Goal: Task Accomplishment & Management: Use online tool/utility

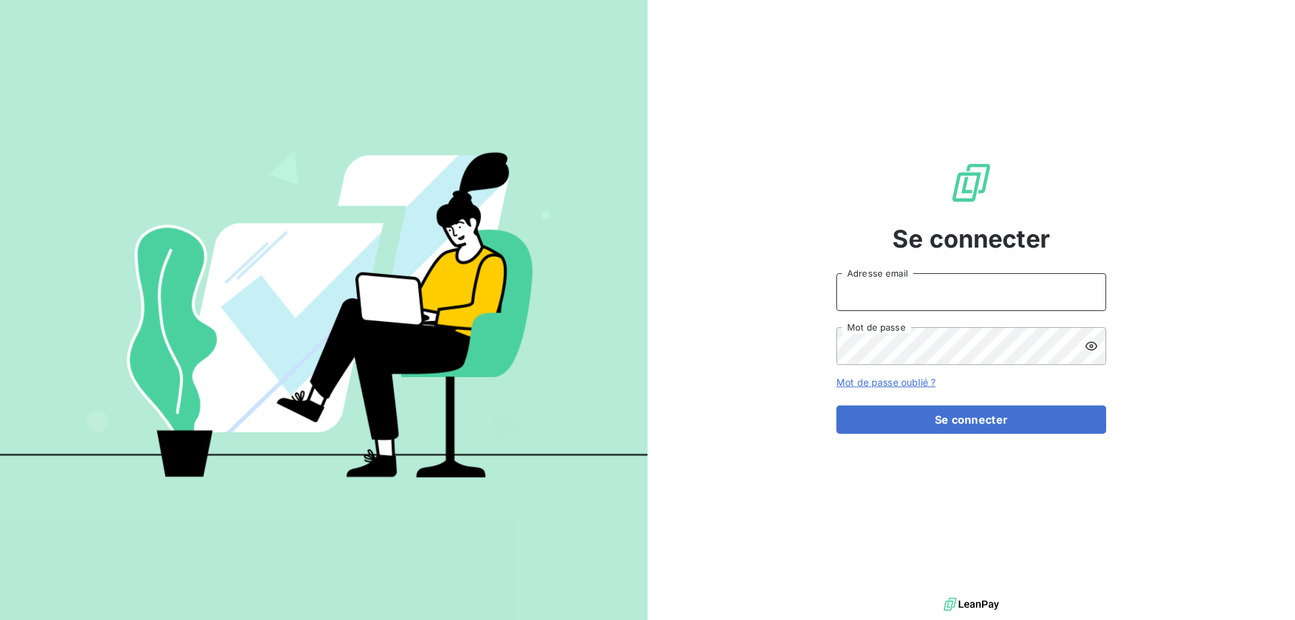
click at [976, 293] on input "Adresse email" at bounding box center [972, 292] width 270 height 38
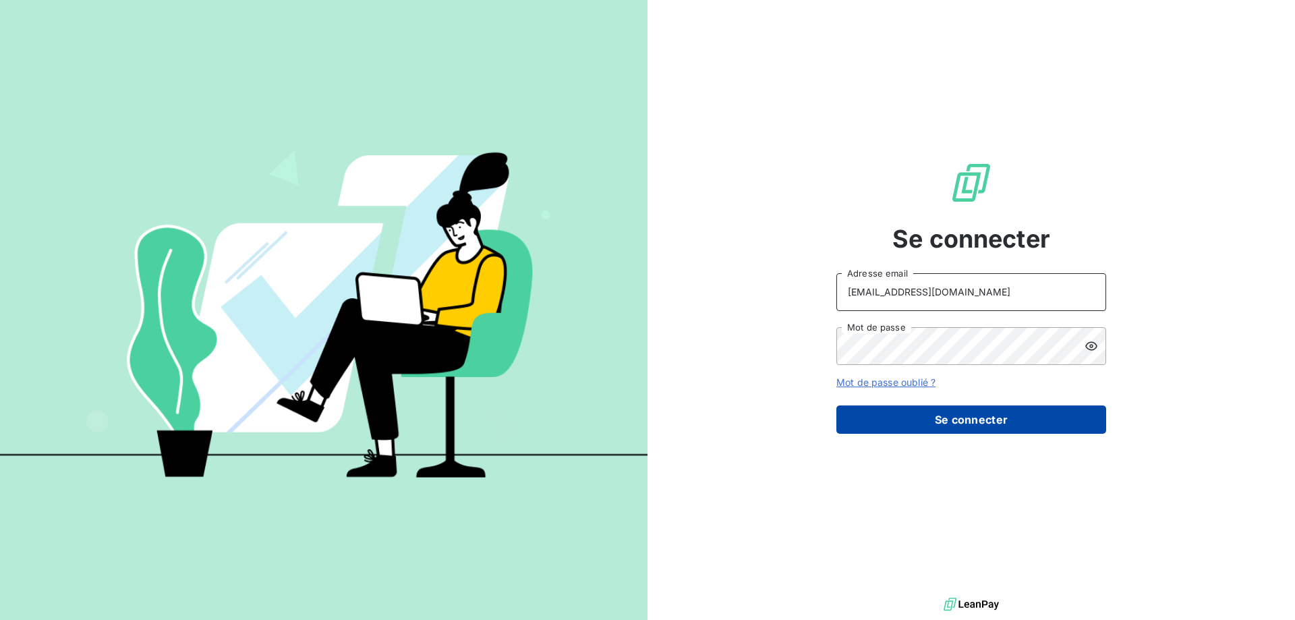
type input "[EMAIL_ADDRESS][DOMAIN_NAME]"
click at [941, 413] on button "Se connecter" at bounding box center [972, 419] width 270 height 28
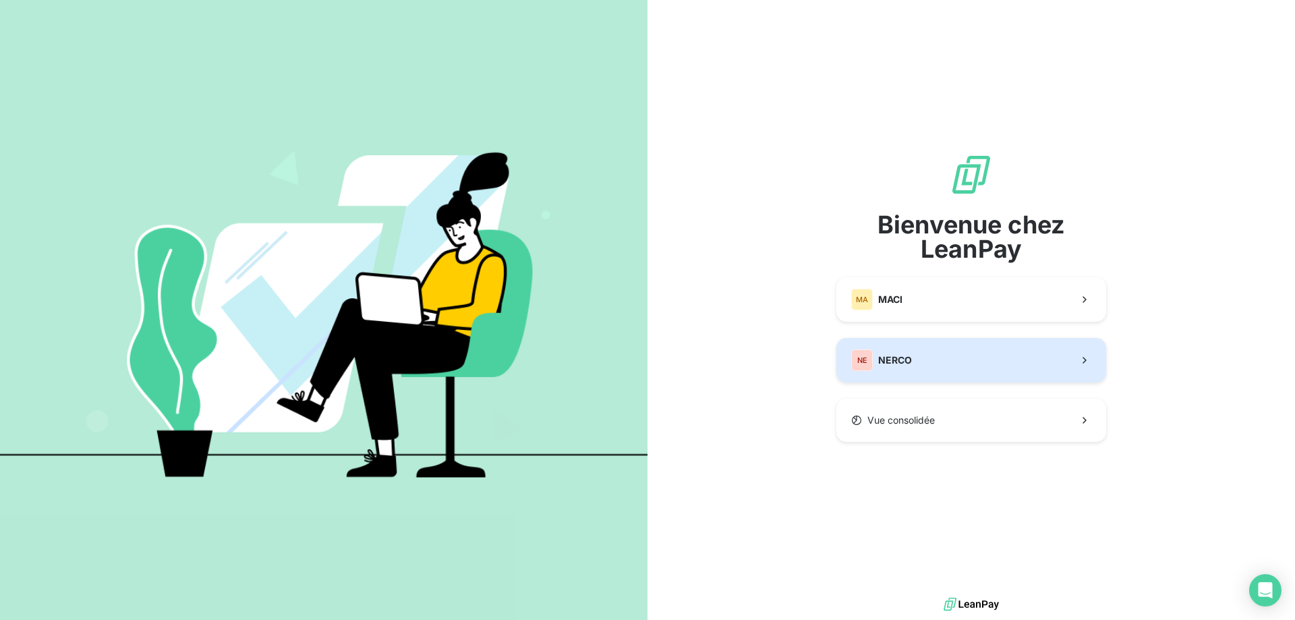
click at [922, 351] on button "NE NERCO" at bounding box center [972, 360] width 270 height 45
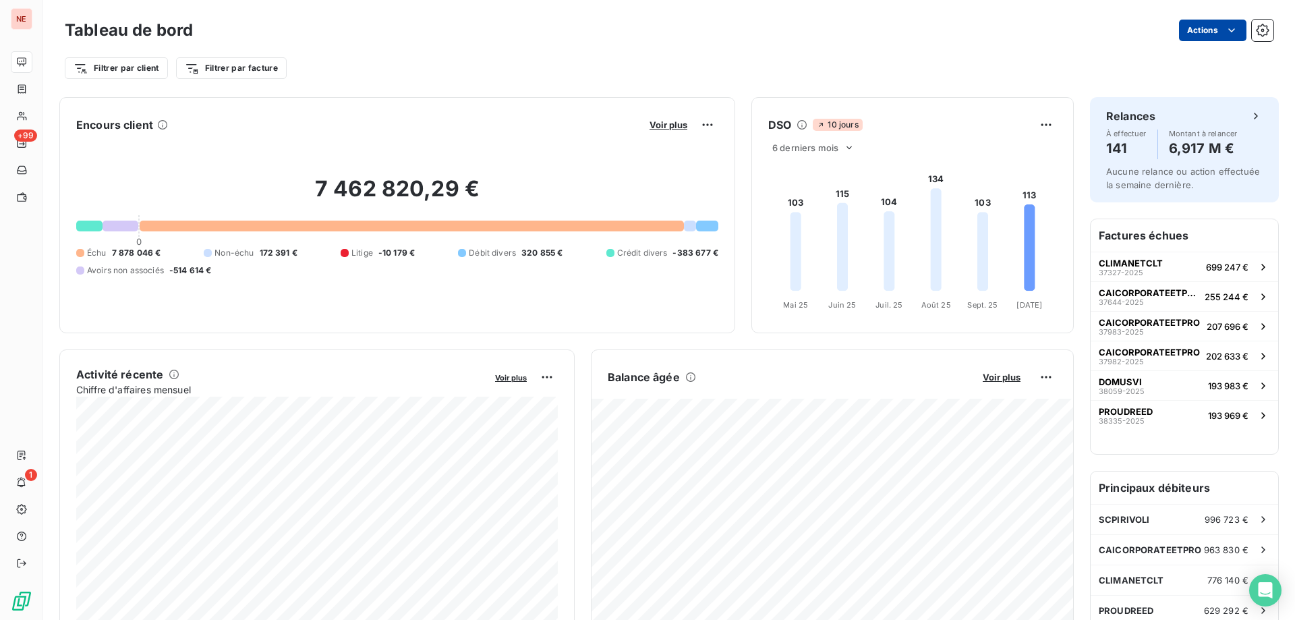
click at [1220, 35] on html "NE +99 1 Tableau de bord Actions Filtrer par client Filtrer par facture Encours…" at bounding box center [647, 310] width 1295 height 620
click at [1264, 38] on html "NE +99 1 Tableau de bord Actions Filtrer par client Filtrer par facture Encours…" at bounding box center [647, 310] width 1295 height 620
click at [1264, 38] on button "button" at bounding box center [1263, 31] width 22 height 22
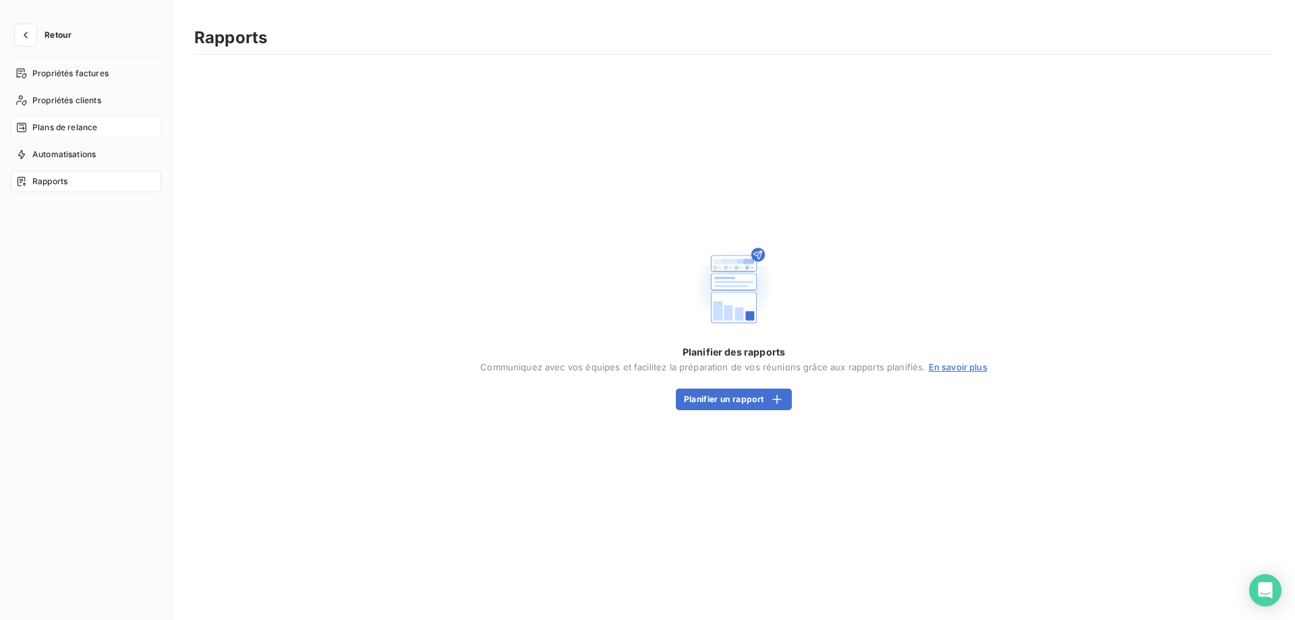
click at [77, 119] on div "Plans de relance" at bounding box center [86, 128] width 150 height 22
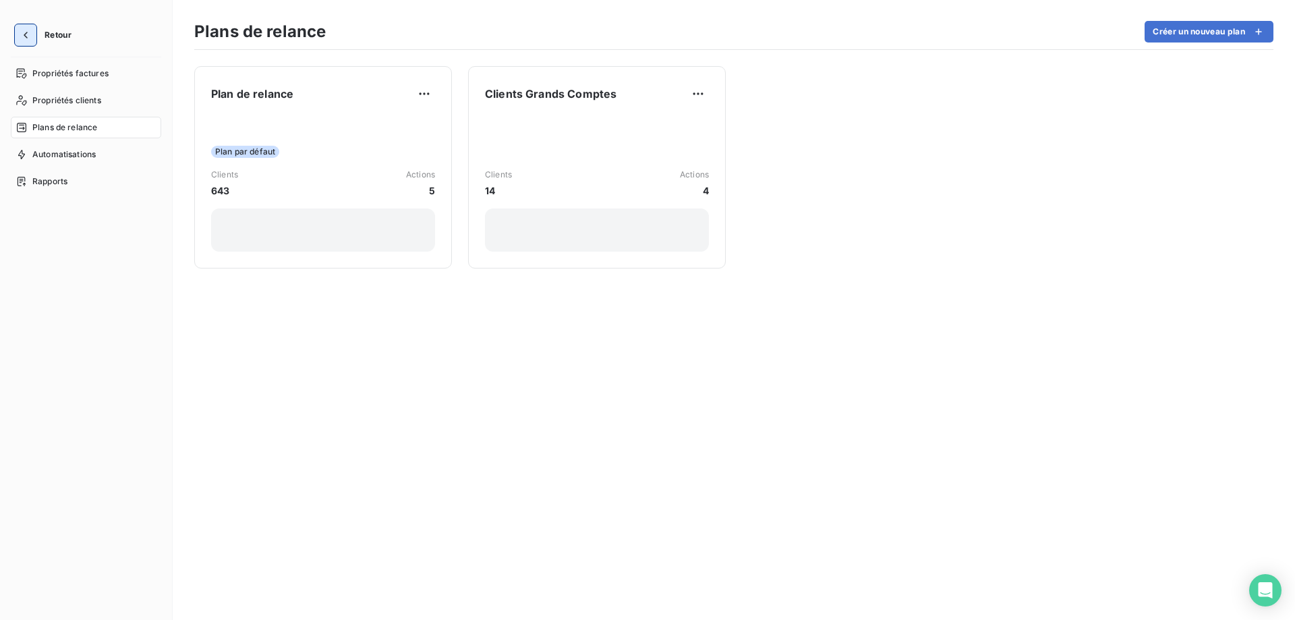
click at [20, 31] on icon "button" at bounding box center [25, 34] width 13 height 13
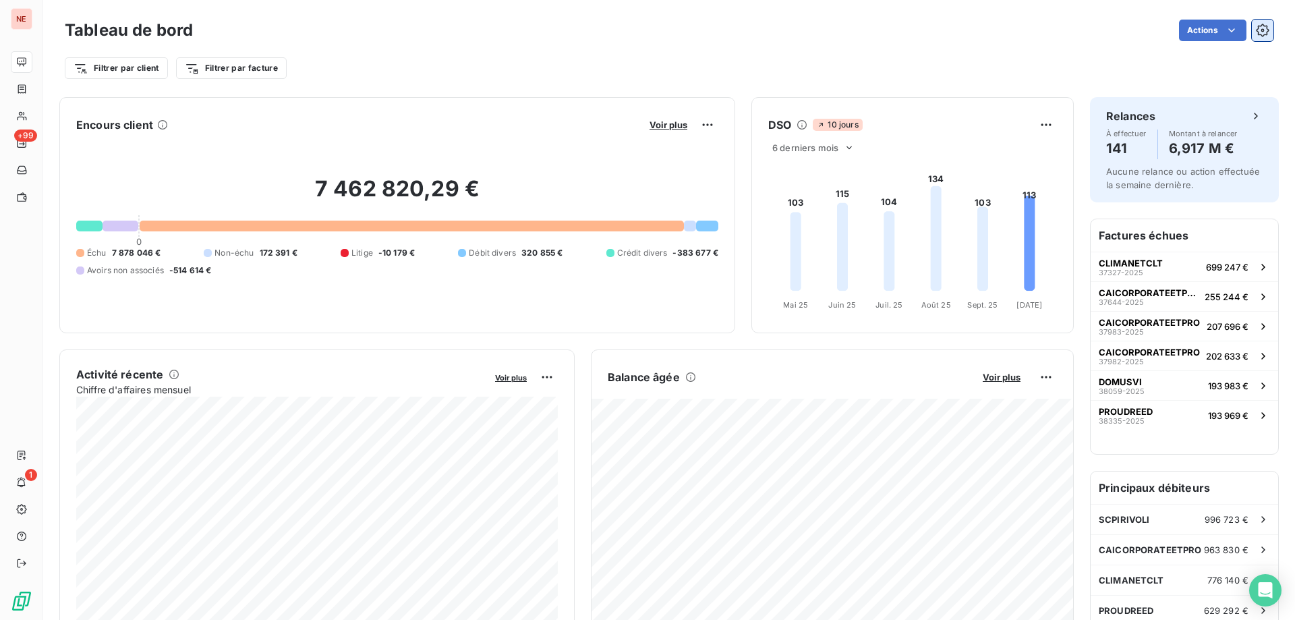
click at [1264, 38] on button "button" at bounding box center [1263, 31] width 22 height 22
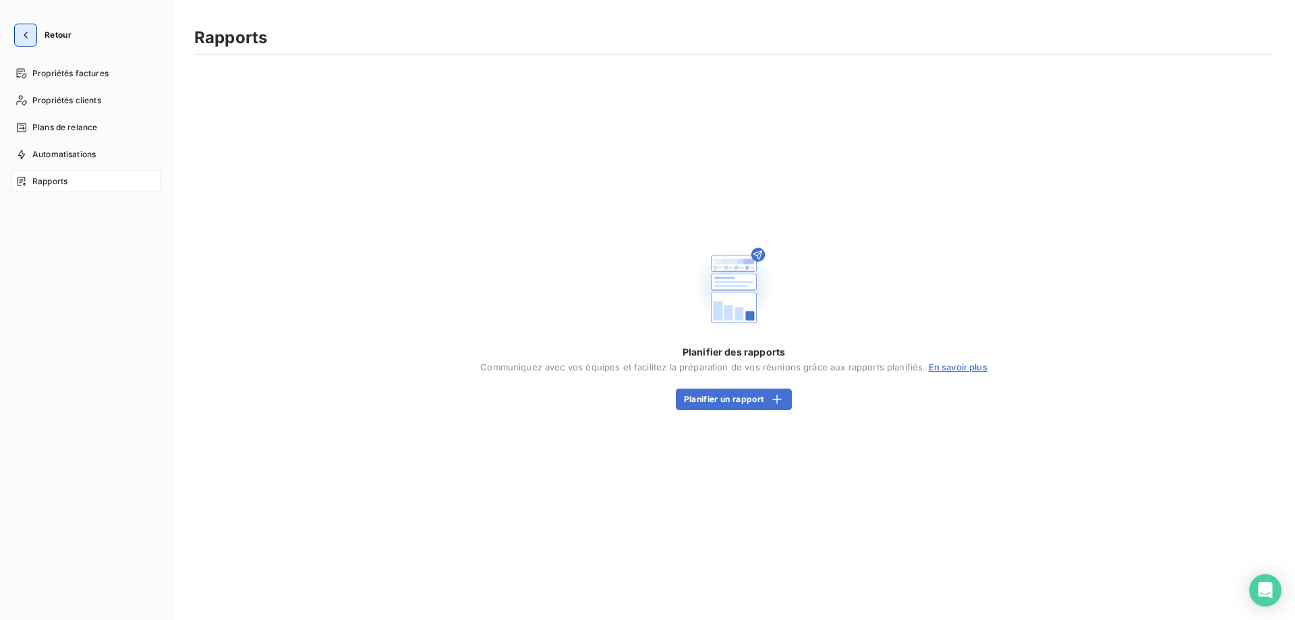
click at [31, 38] on button "button" at bounding box center [26, 35] width 22 height 22
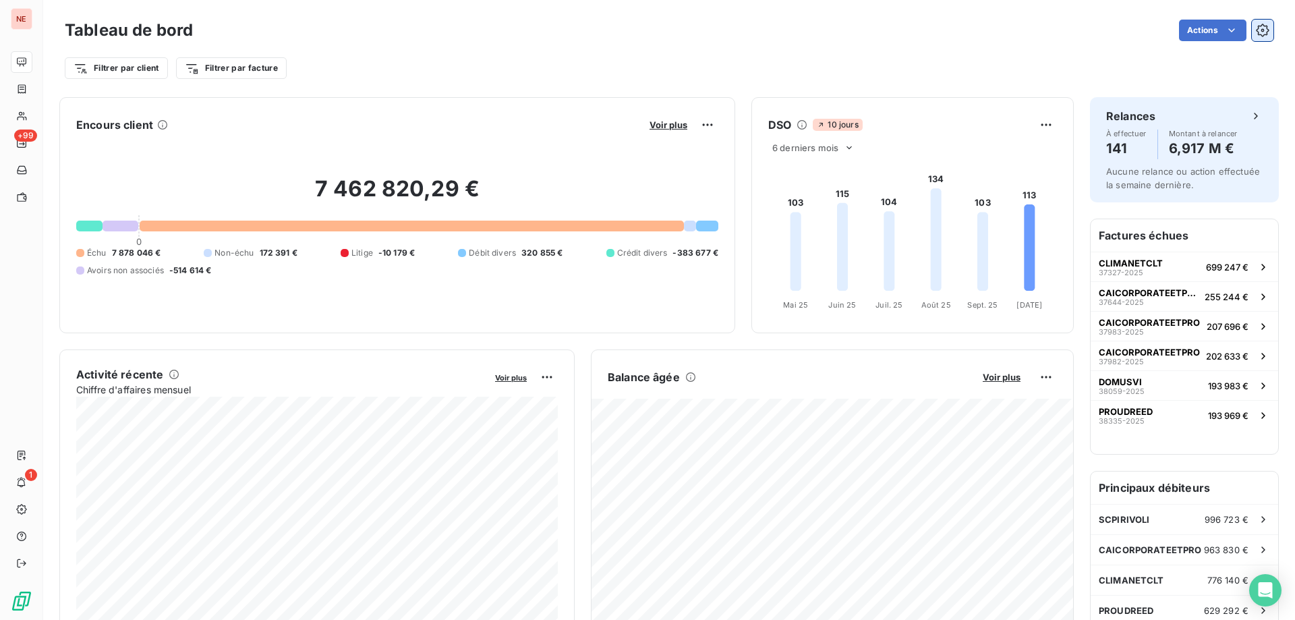
click at [1264, 37] on button "button" at bounding box center [1263, 31] width 22 height 22
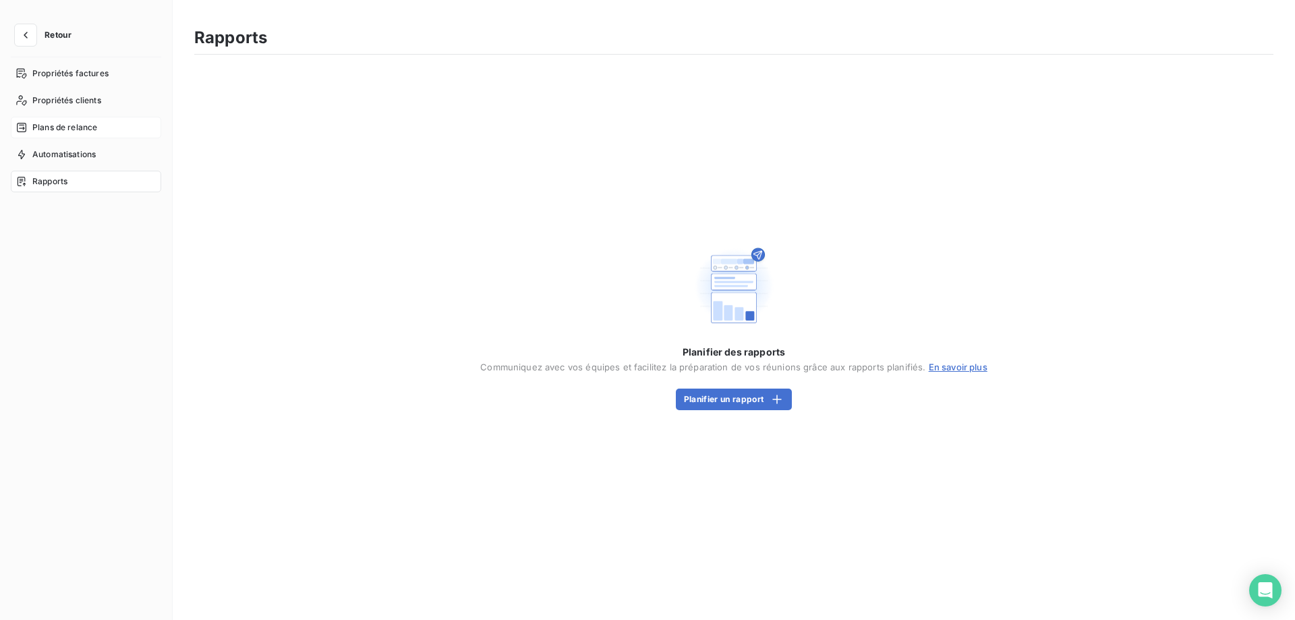
click at [51, 123] on span "Plans de relance" at bounding box center [64, 127] width 65 height 12
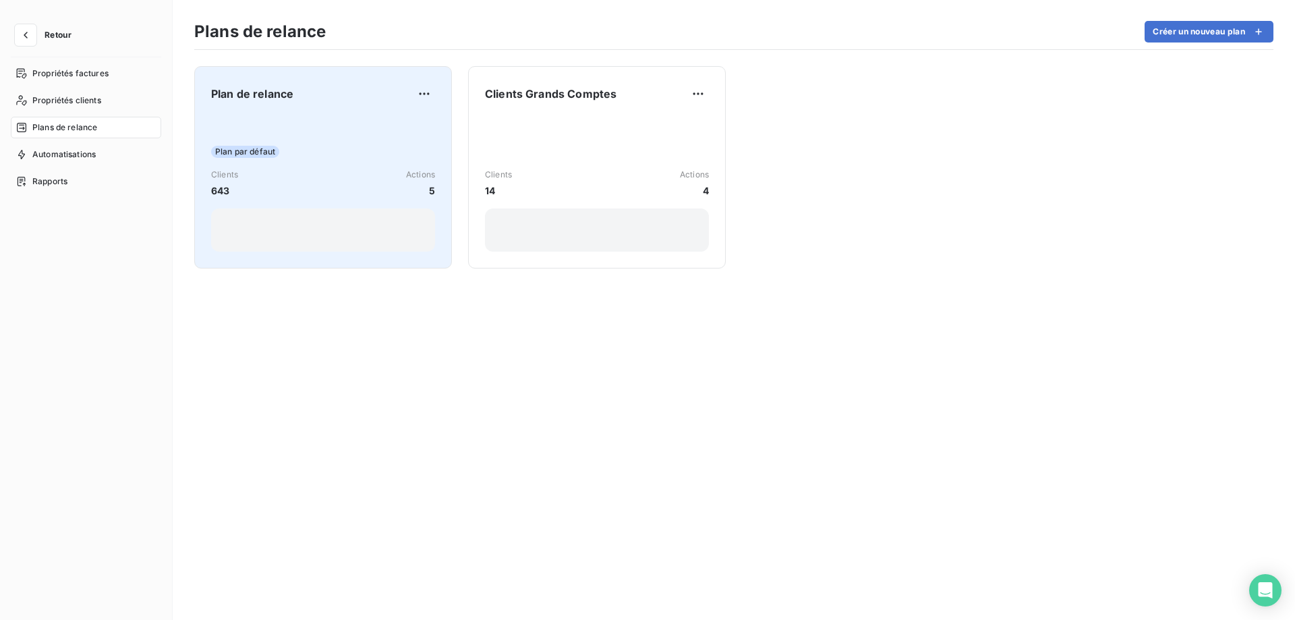
click at [316, 134] on div "Plan par défaut Clients 643 Actions 5" at bounding box center [323, 183] width 224 height 136
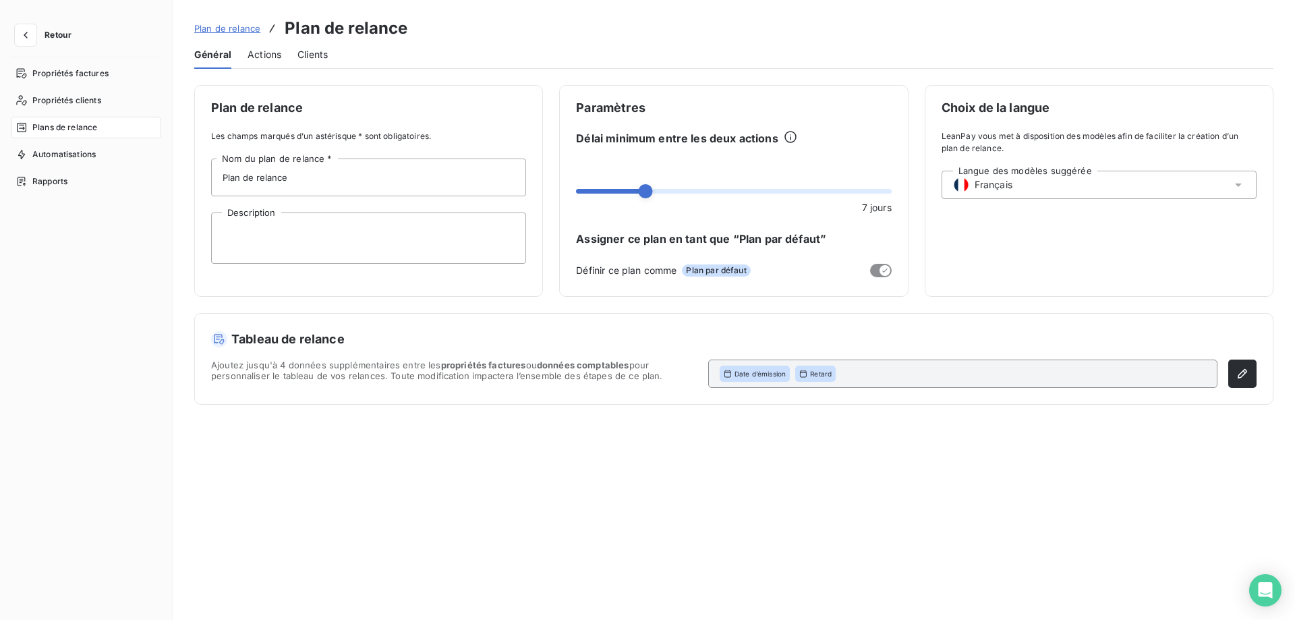
click at [267, 57] on span "Actions" at bounding box center [265, 54] width 34 height 13
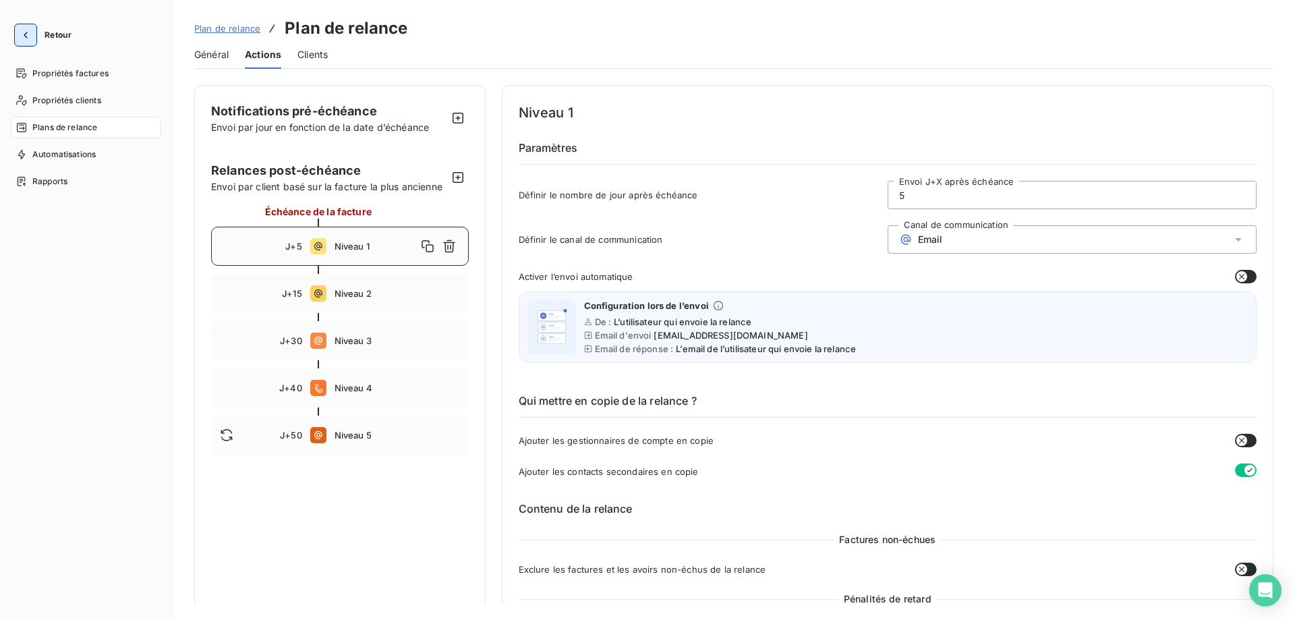
click at [20, 30] on icon "button" at bounding box center [25, 34] width 13 height 13
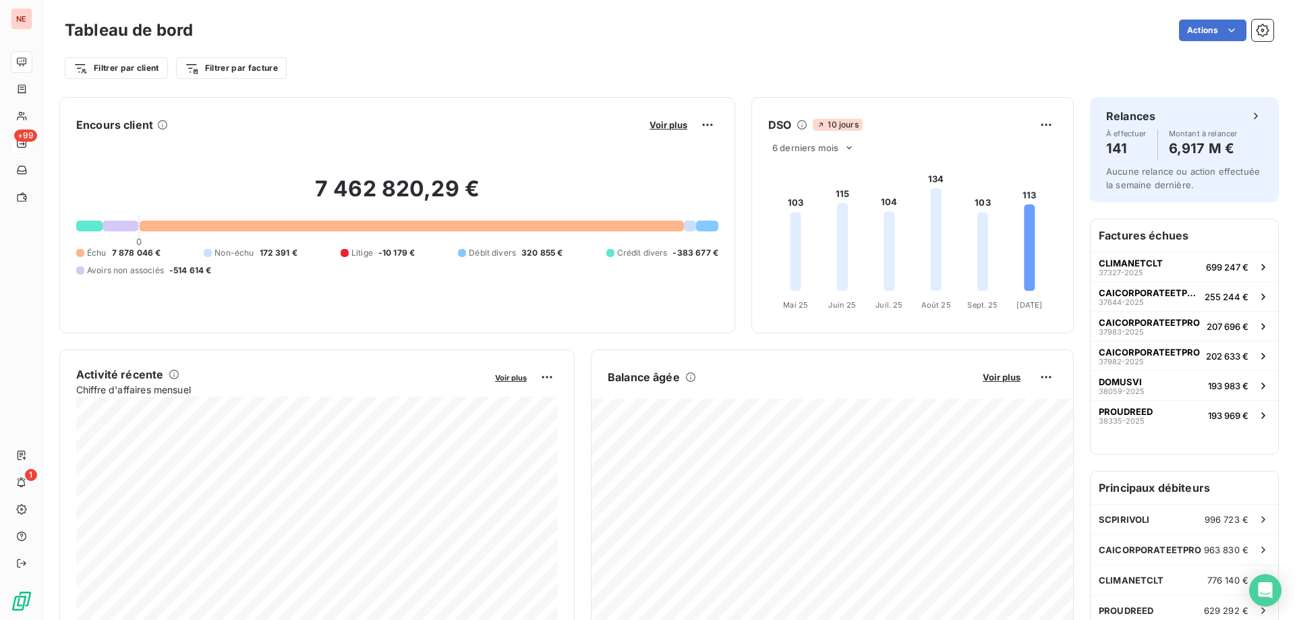
click at [31, 139] on span "+99" at bounding box center [25, 136] width 23 height 12
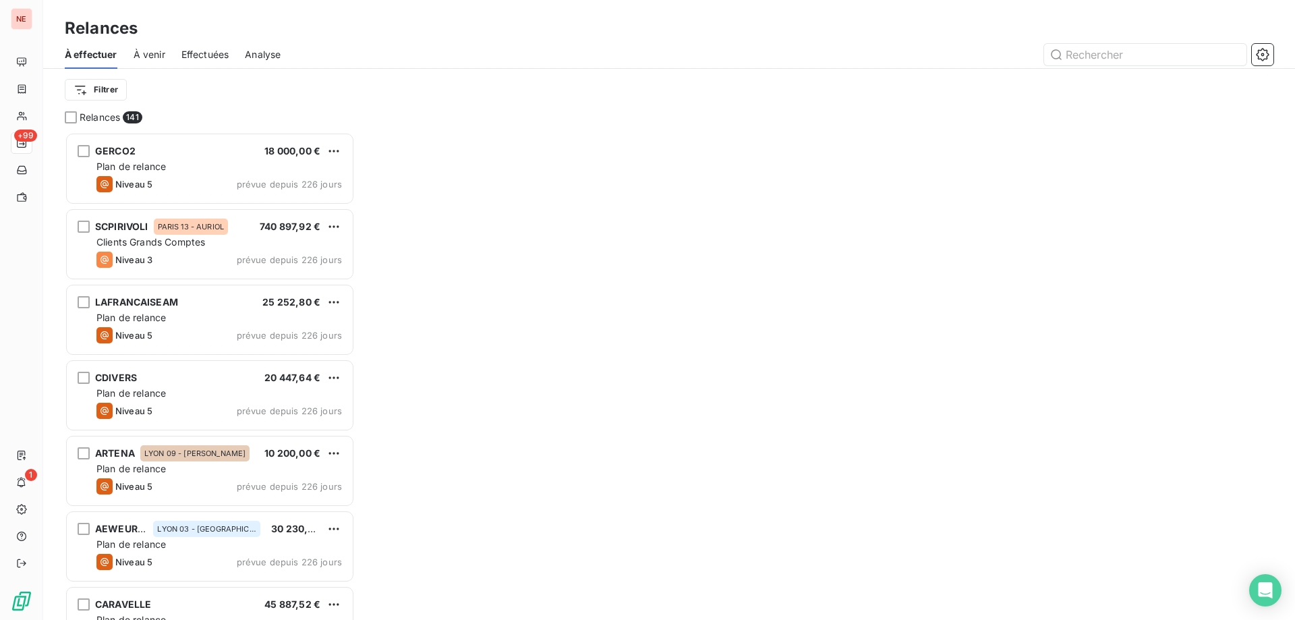
scroll to position [488, 290]
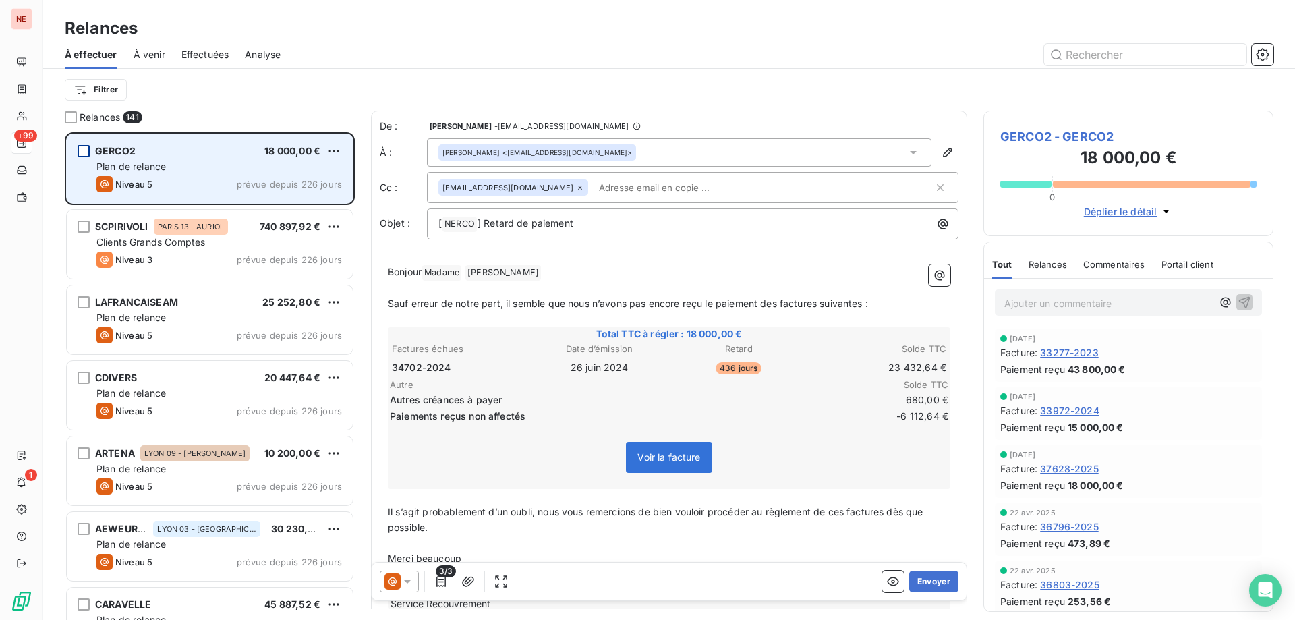
click at [81, 155] on div "grid" at bounding box center [84, 151] width 12 height 12
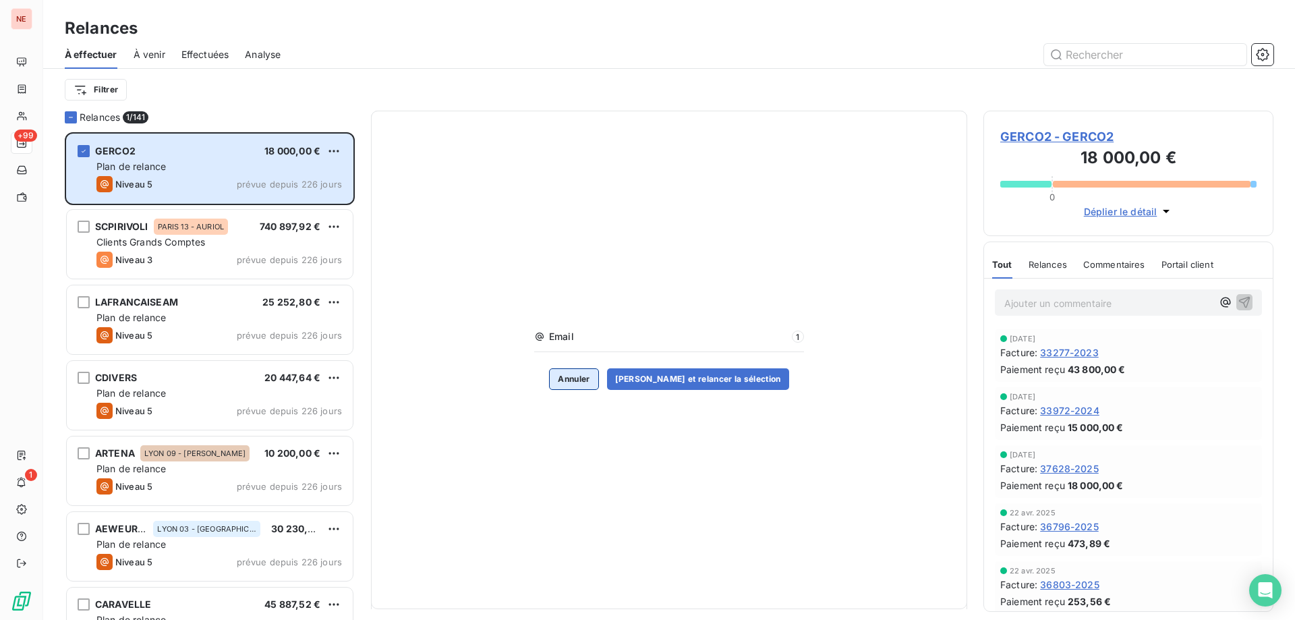
click at [598, 388] on button "Annuler" at bounding box center [573, 379] width 49 height 22
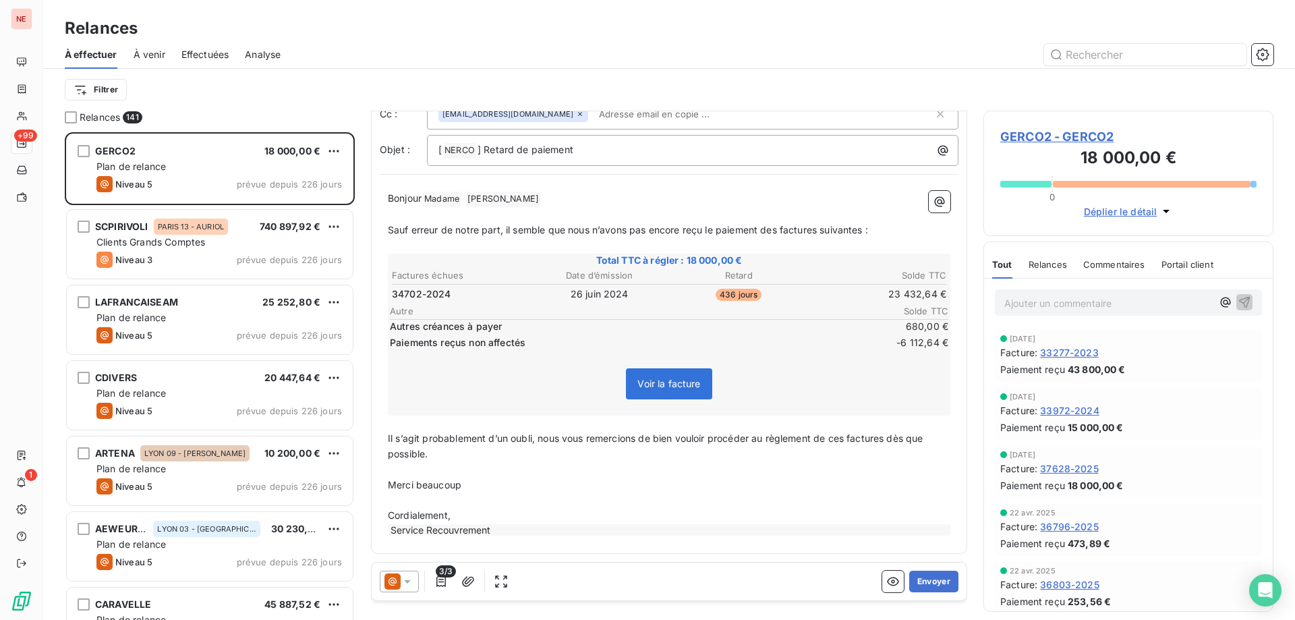
scroll to position [0, 0]
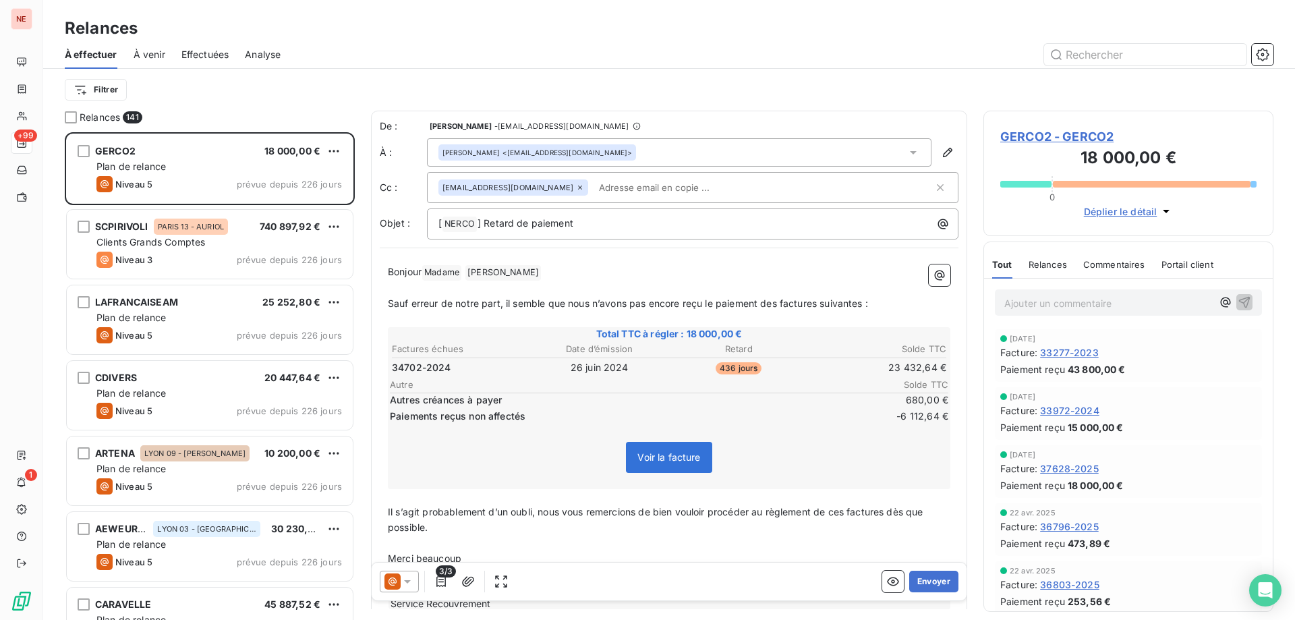
click at [400, 575] on icon at bounding box center [393, 581] width 16 height 16
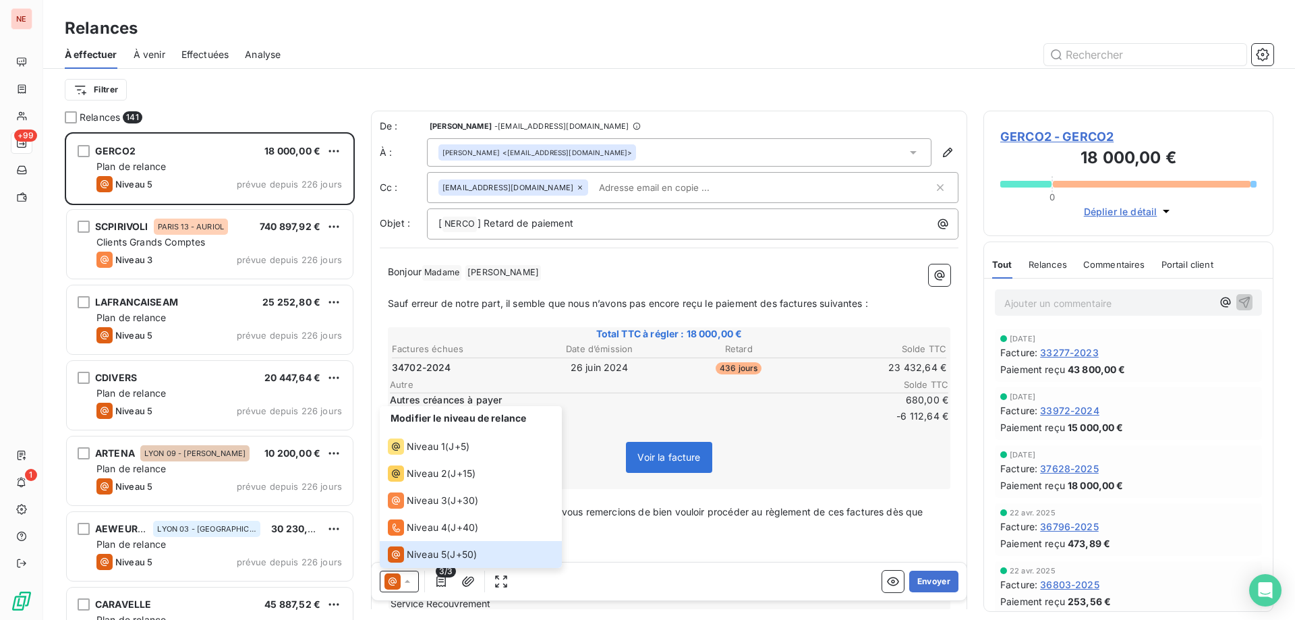
click at [405, 586] on icon at bounding box center [407, 581] width 13 height 13
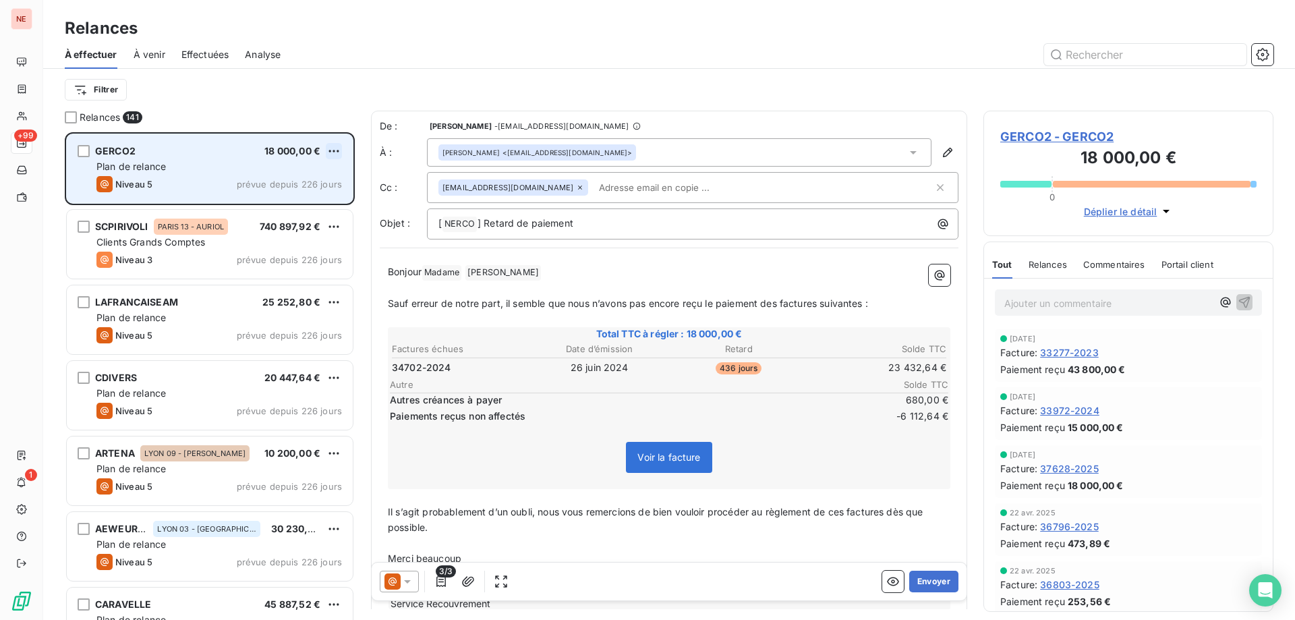
click at [331, 148] on html "NE +99 1 Relances À effectuer À venir Effectuées Analyse Filtrer Relances 141 G…" at bounding box center [647, 310] width 1295 height 620
click at [287, 206] on div "Passer cette action" at bounding box center [275, 203] width 121 height 22
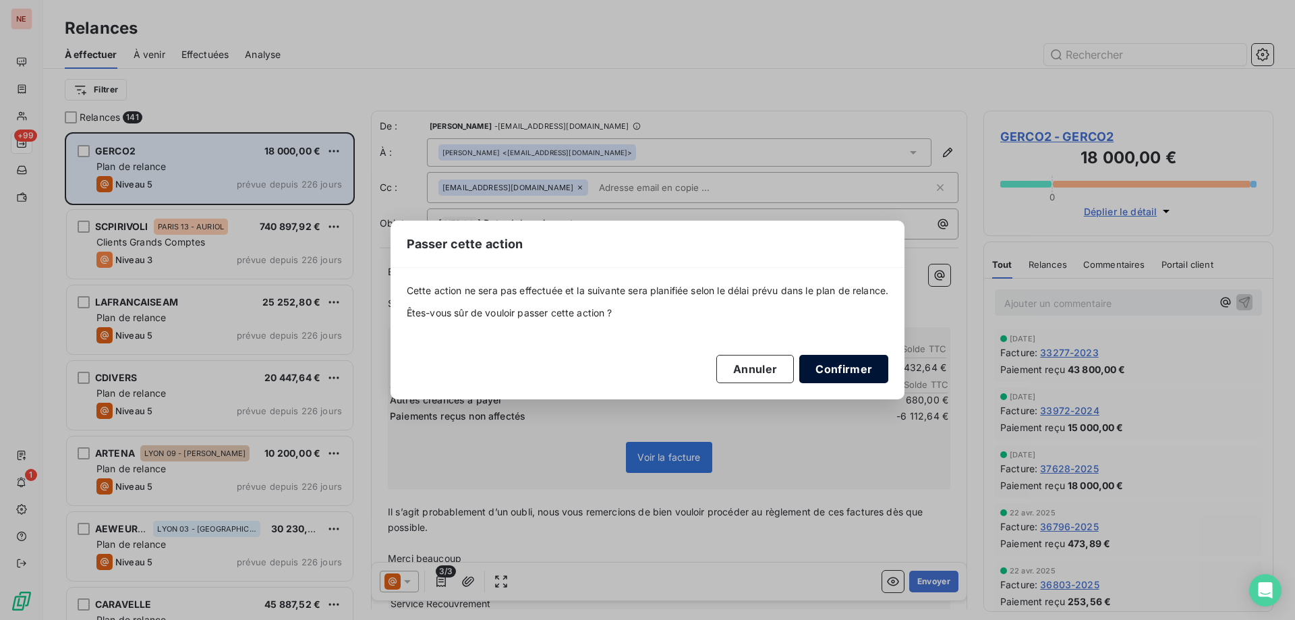
click at [859, 365] on button "Confirmer" at bounding box center [843, 369] width 89 height 28
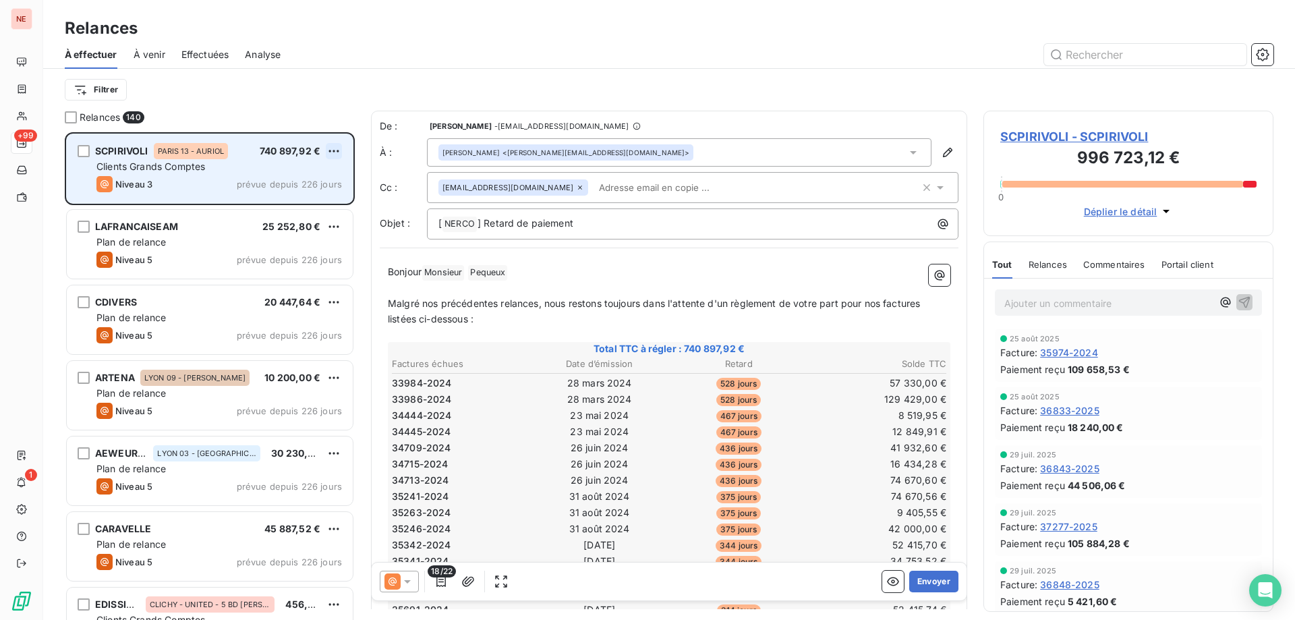
click at [333, 152] on html "NE +99 1 Relances À effectuer À venir Effectuées Analyse Filtrer Relances 140 S…" at bounding box center [647, 310] width 1295 height 620
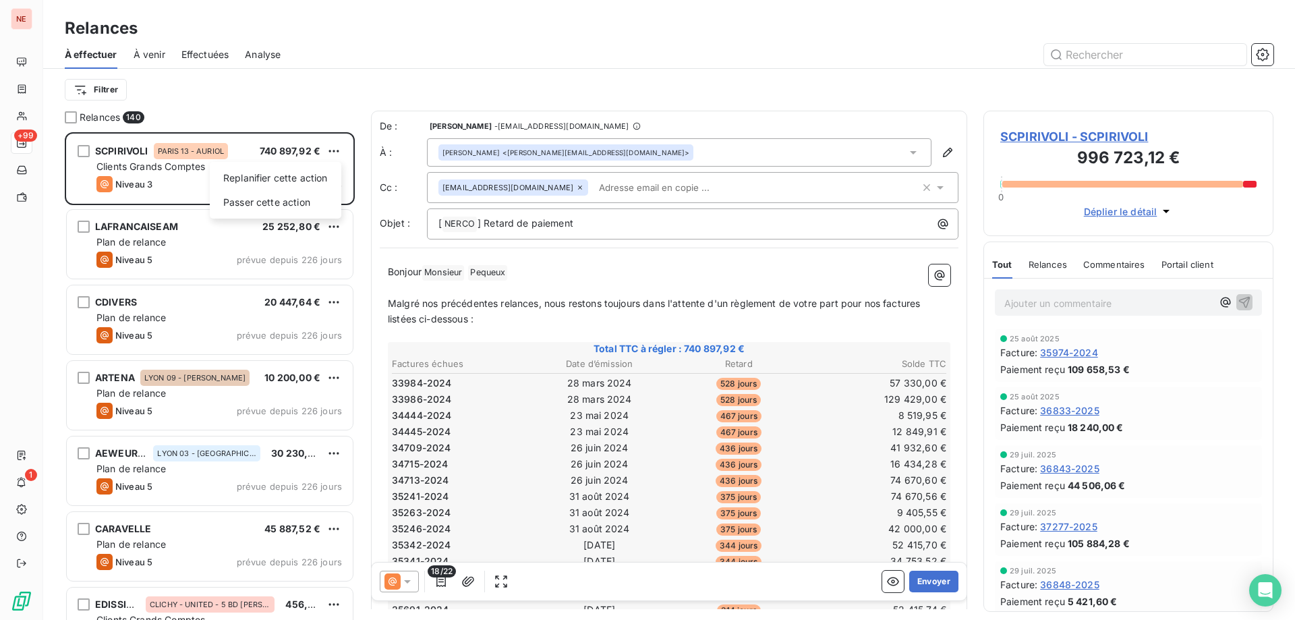
click at [293, 104] on html "NE +99 1 Relances À effectuer À venir Effectuées Analyse Filtrer Relances 140 S…" at bounding box center [647, 310] width 1295 height 620
